Goal: Use online tool/utility: Use online tool/utility

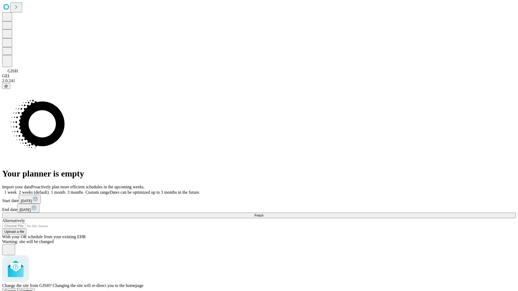
click at [33, 289] on span "Confirm" at bounding box center [26, 291] width 13 height 4
click at [65, 190] on label "1 month" at bounding box center [57, 192] width 16 height 5
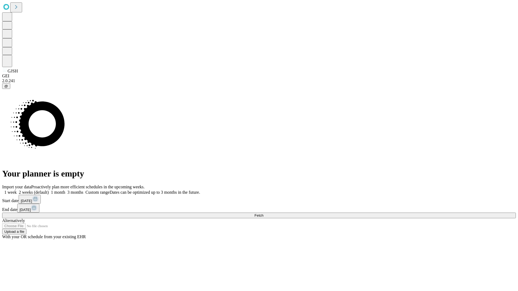
click at [263, 214] on span "Fetch" at bounding box center [258, 216] width 9 height 4
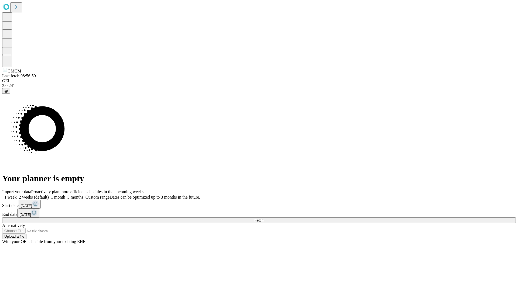
click at [263, 219] on span "Fetch" at bounding box center [258, 221] width 9 height 4
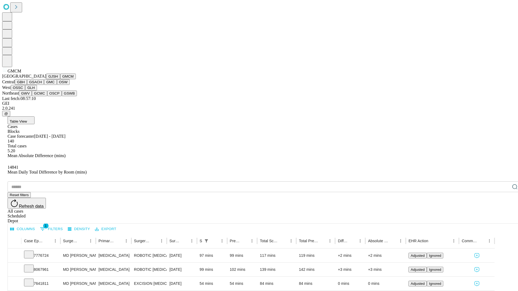
click at [27, 85] on button "GBH" at bounding box center [21, 82] width 12 height 6
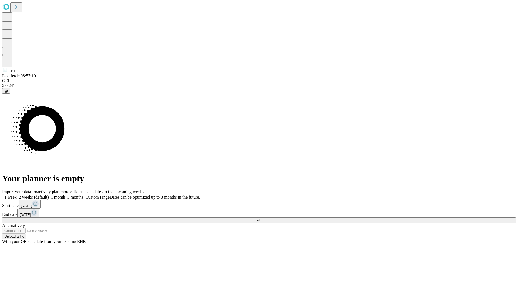
click at [65, 195] on label "1 month" at bounding box center [57, 197] width 16 height 5
click at [263, 219] on span "Fetch" at bounding box center [258, 221] width 9 height 4
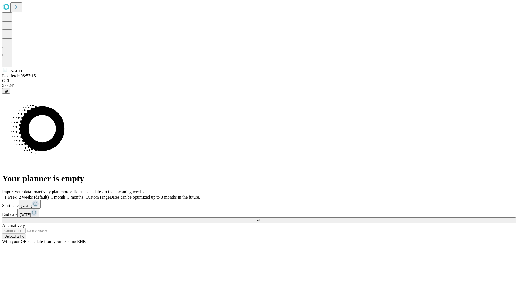
click at [65, 195] on label "1 month" at bounding box center [57, 197] width 16 height 5
click at [263, 219] on span "Fetch" at bounding box center [258, 221] width 9 height 4
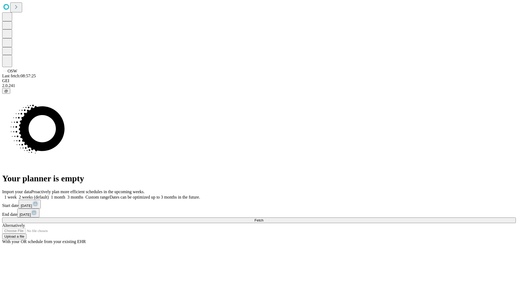
click at [65, 195] on label "1 month" at bounding box center [57, 197] width 16 height 5
click at [263, 219] on span "Fetch" at bounding box center [258, 221] width 9 height 4
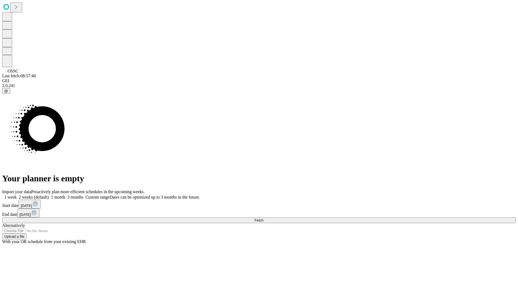
click at [65, 195] on label "1 month" at bounding box center [57, 197] width 16 height 5
click at [263, 219] on span "Fetch" at bounding box center [258, 221] width 9 height 4
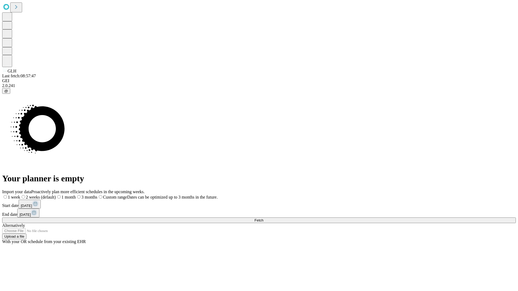
click at [76, 195] on label "1 month" at bounding box center [66, 197] width 20 height 5
click at [263, 219] on span "Fetch" at bounding box center [258, 221] width 9 height 4
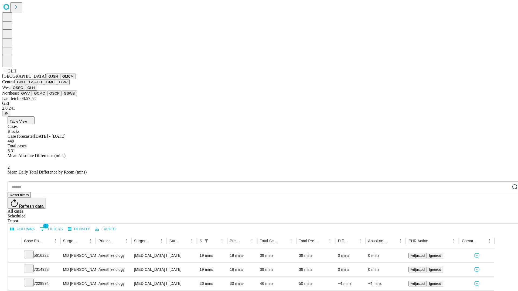
click at [32, 96] on button "GWV" at bounding box center [25, 94] width 13 height 6
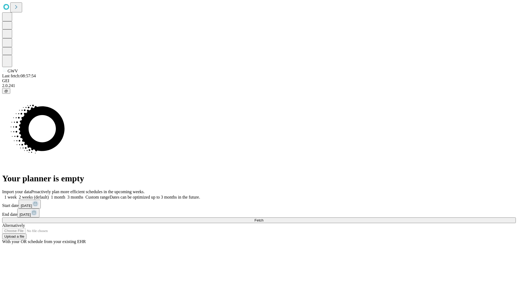
click at [65, 195] on label "1 month" at bounding box center [57, 197] width 16 height 5
click at [263, 219] on span "Fetch" at bounding box center [258, 221] width 9 height 4
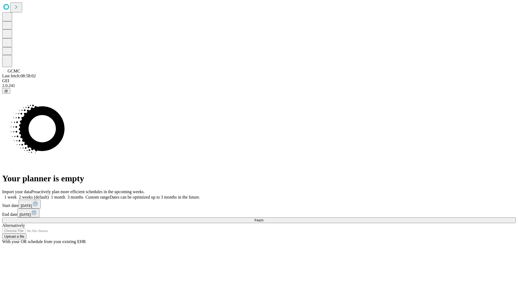
click at [65, 195] on label "1 month" at bounding box center [57, 197] width 16 height 5
click at [263, 219] on span "Fetch" at bounding box center [258, 221] width 9 height 4
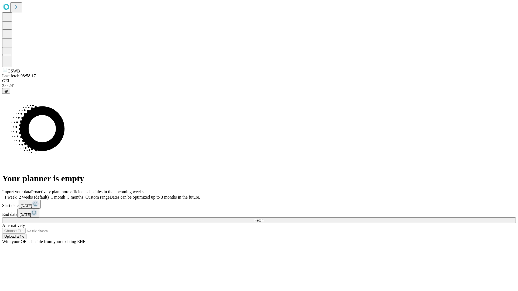
click at [65, 195] on label "1 month" at bounding box center [57, 197] width 16 height 5
click at [263, 219] on span "Fetch" at bounding box center [258, 221] width 9 height 4
